Goal: Information Seeking & Learning: Learn about a topic

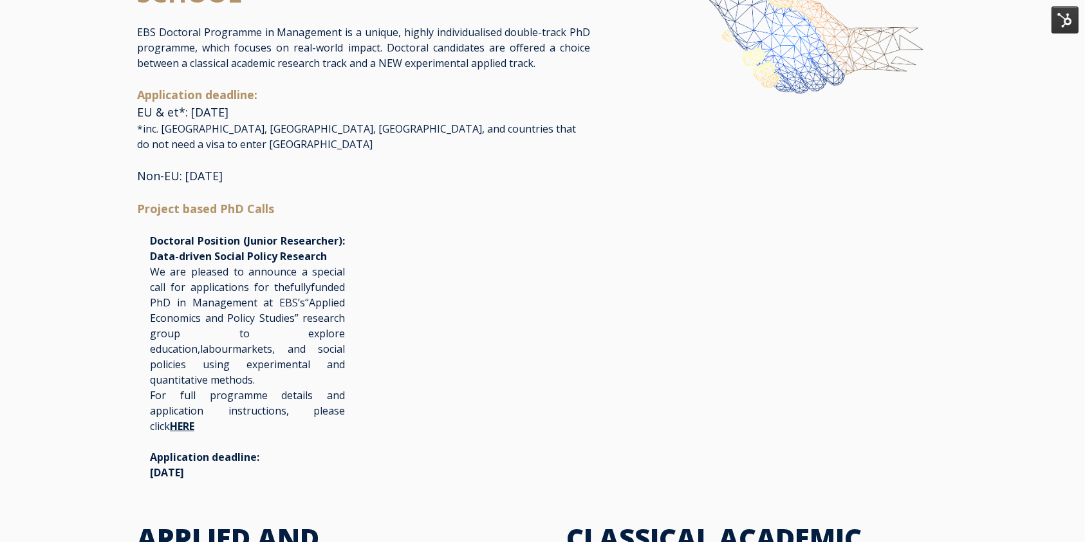
scroll to position [97, 0]
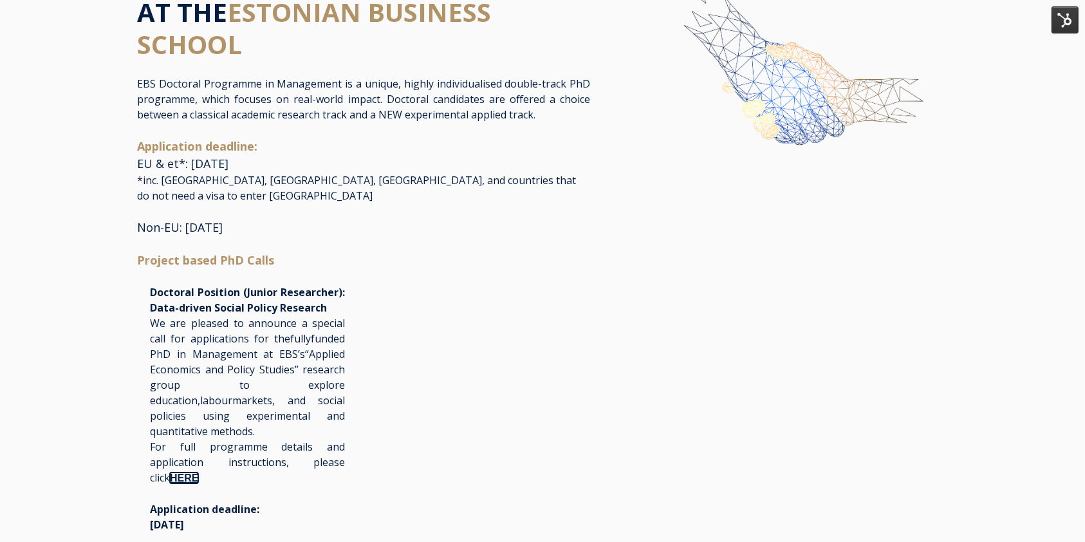
click at [170, 472] on link "HERE" at bounding box center [184, 477] width 28 height 11
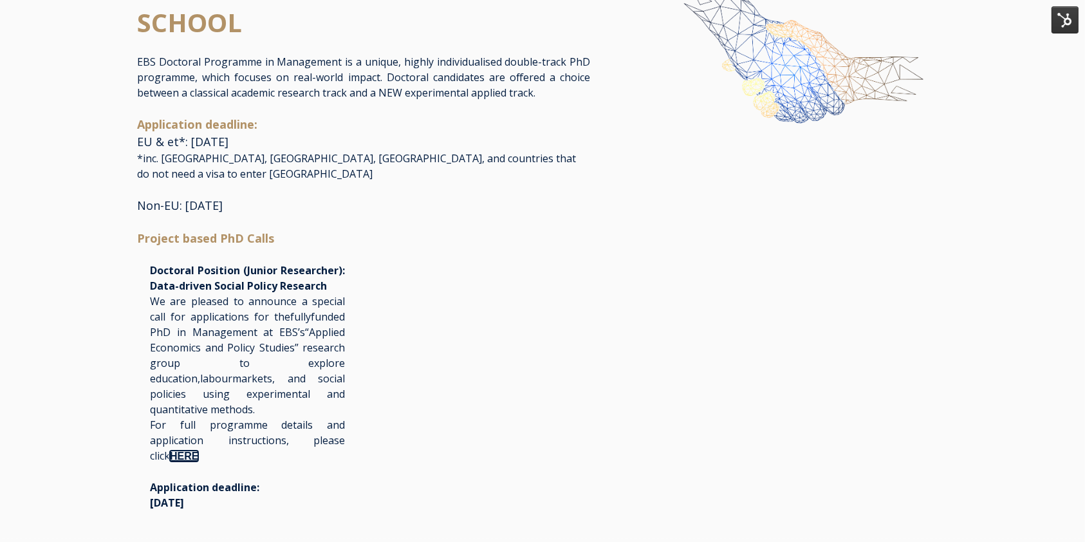
scroll to position [122, 0]
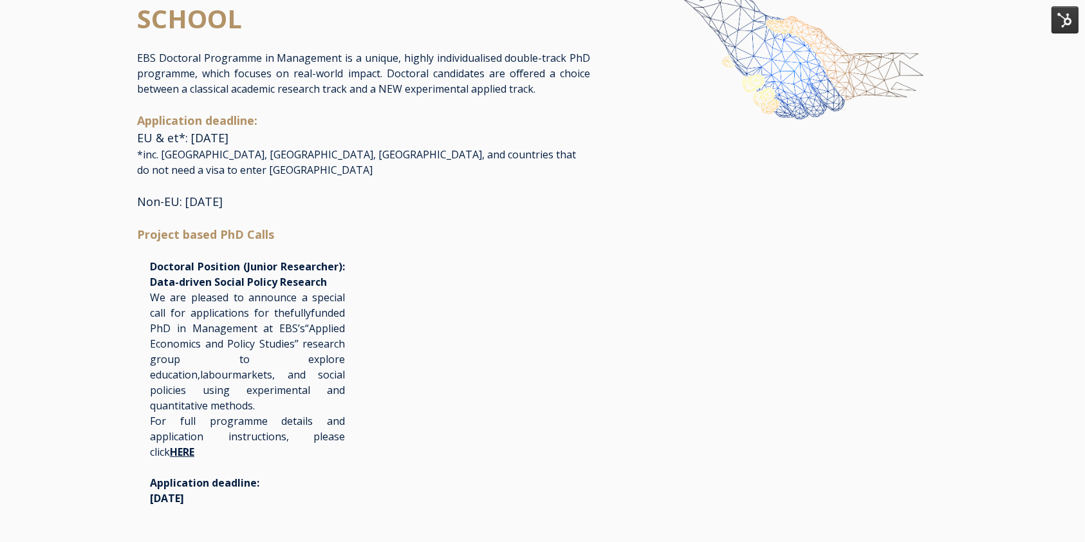
click at [452, 199] on div "Application deadline: EU & et*: August 1st, 2026 *inc. USA, Canada, Japan, and …" at bounding box center [363, 169] width 453 height 114
